Goal: Transaction & Acquisition: Subscribe to service/newsletter

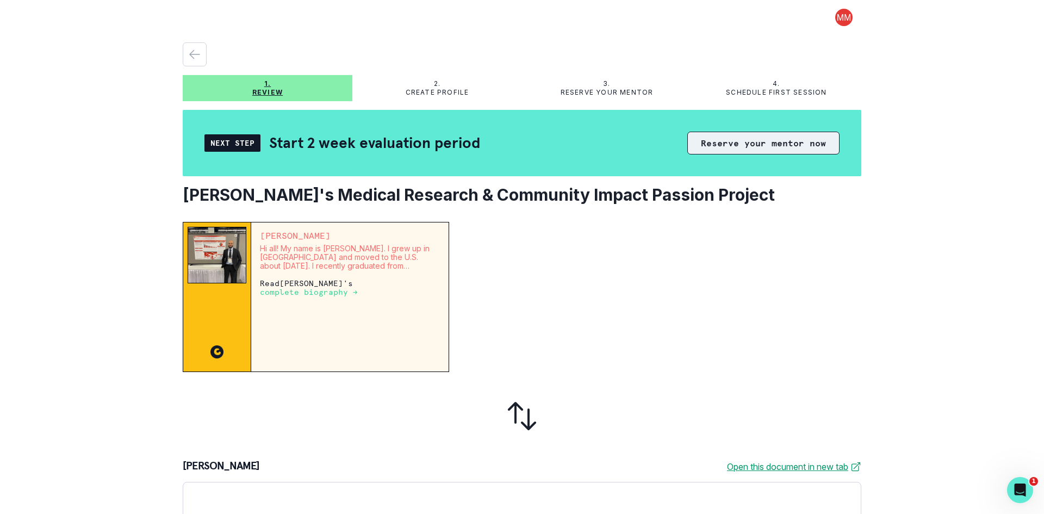
click at [738, 145] on button "Reserve your mentor now" at bounding box center [763, 143] width 152 height 23
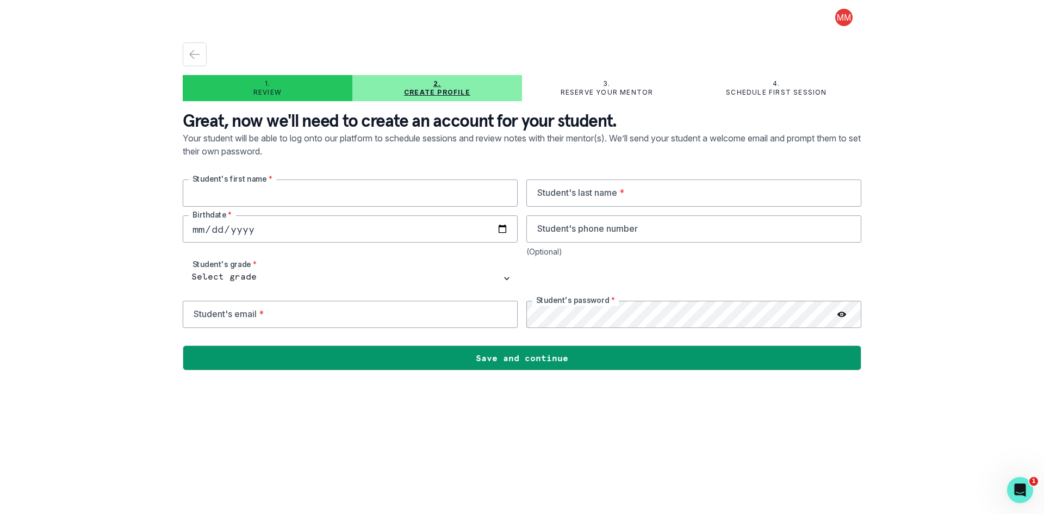
click at [279, 186] on input "text" at bounding box center [350, 192] width 335 height 27
type input "Nitya"
type input "[PERSON_NAME]"
click at [321, 228] on input "date" at bounding box center [350, 228] width 335 height 27
type input "[DATE]"
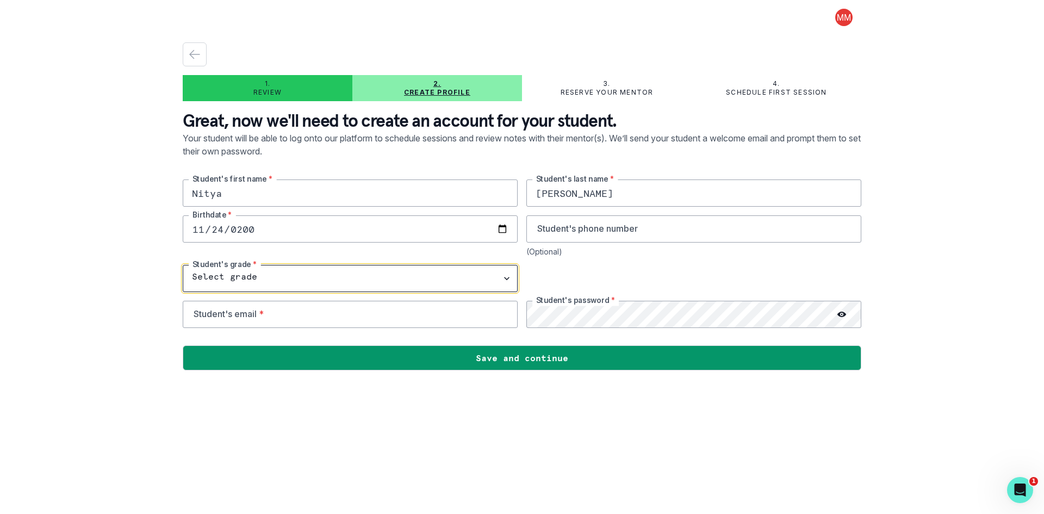
click at [311, 272] on select "Select grade 1st Grade 2nd Grade 3rd Grade 4th Grade 5th Grade 6th Grade 7th Gr…" at bounding box center [350, 278] width 335 height 27
select select "10th Grade"
click at [183, 265] on select "Select grade 1st Grade 2nd Grade 3rd Grade 4th Grade 5th Grade 6th Grade 7th Gr…" at bounding box center [350, 278] width 335 height 27
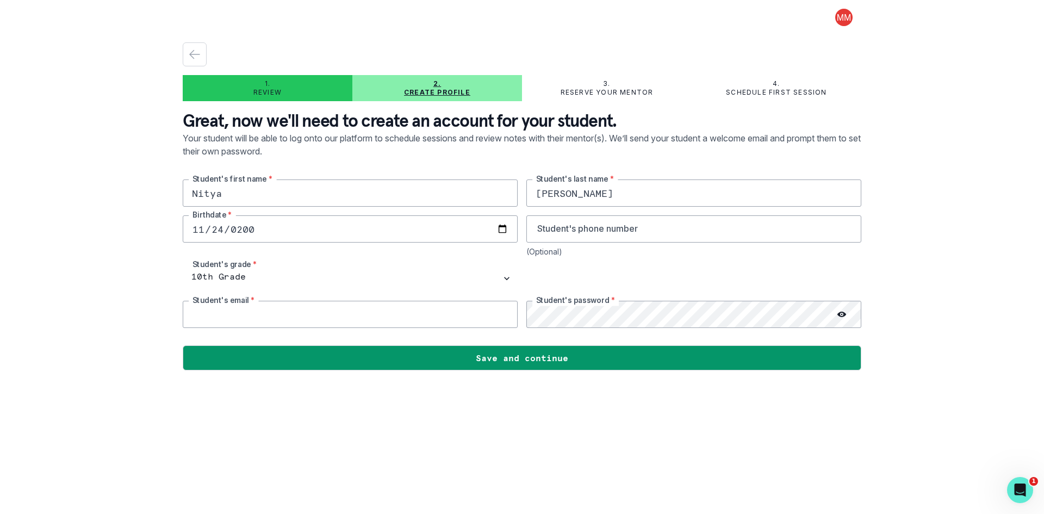
click at [411, 324] on input "email" at bounding box center [350, 314] width 335 height 27
type input "[EMAIL_ADDRESS][DOMAIN_NAME]"
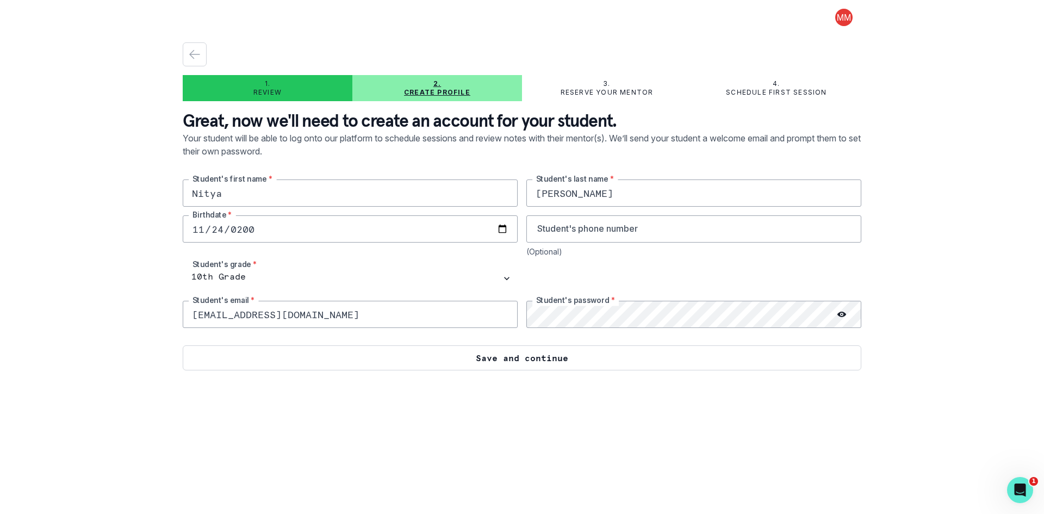
click at [514, 364] on button "Save and continue" at bounding box center [522, 357] width 678 height 25
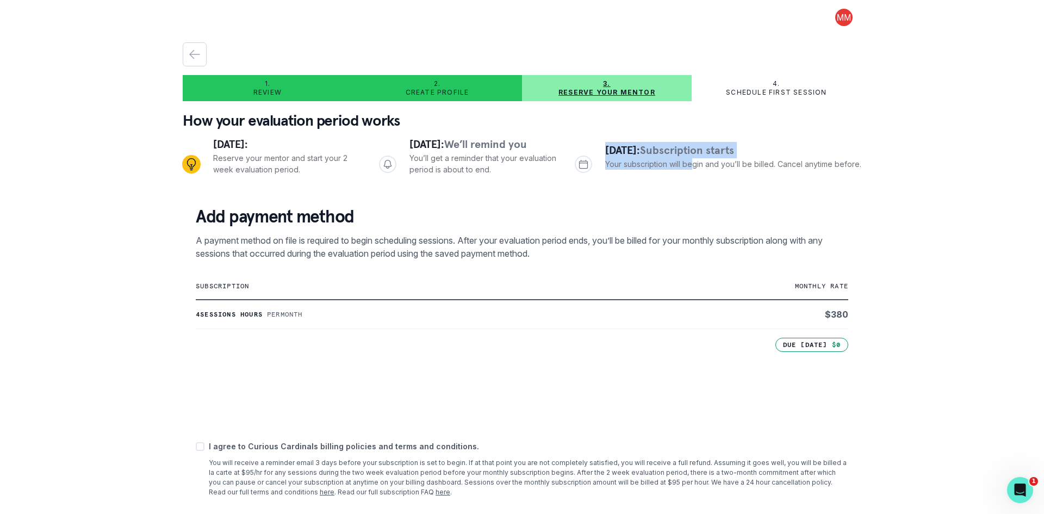
drag, startPoint x: 596, startPoint y: 150, endPoint x: 683, endPoint y: 162, distance: 87.8
click at [683, 162] on div "[DATE]: Subscription starts Your subscription will begin and you’ll be billed. …" at bounding box center [717, 164] width 286 height 45
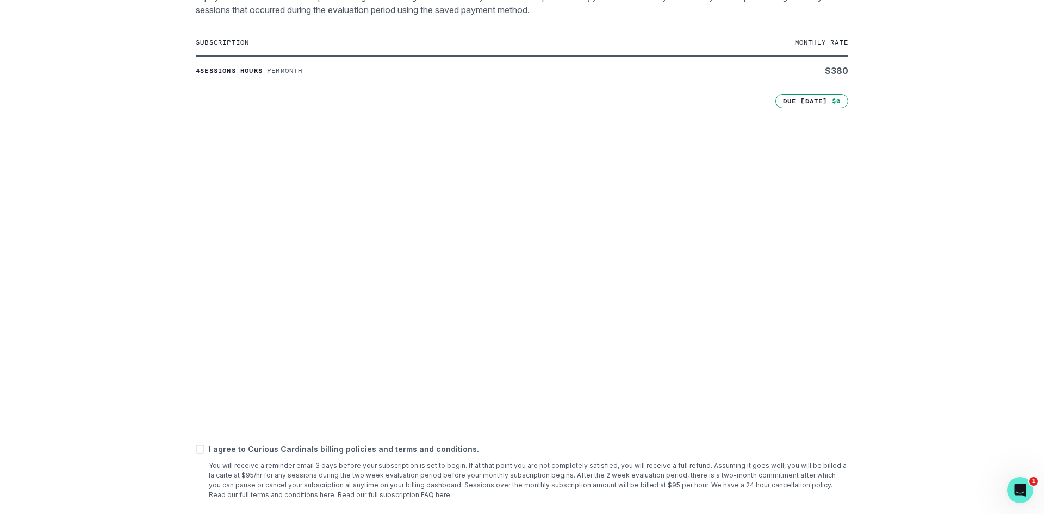
scroll to position [298, 0]
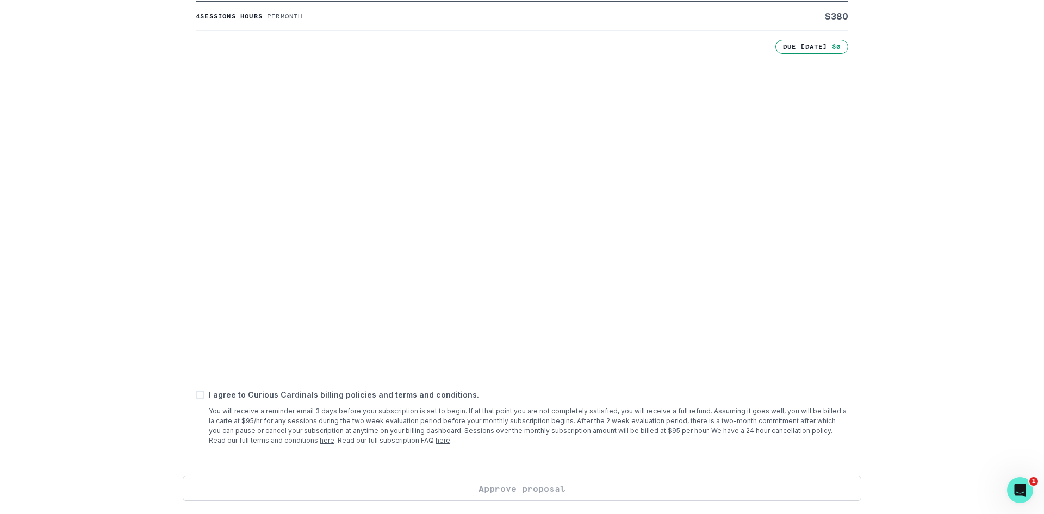
click at [442, 379] on div "Add payment method A payment method on file is required to begin scheduling ses…" at bounding box center [522, 185] width 678 height 581
click at [504, 475] on div "Add payment method A payment method on file is required to begin scheduling ses…" at bounding box center [522, 185] width 678 height 581
